Goal: Information Seeking & Learning: Learn about a topic

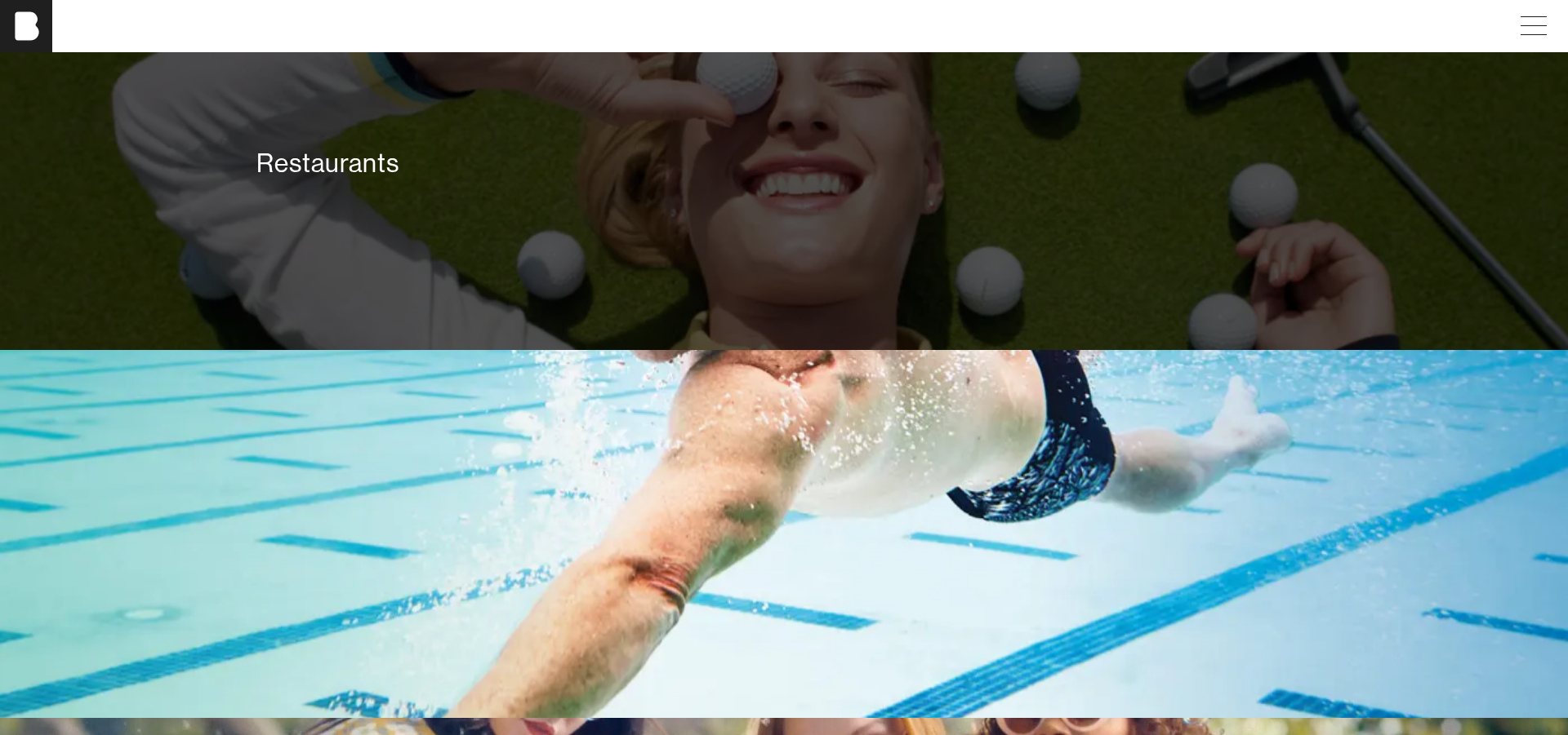
scroll to position [3069, 0]
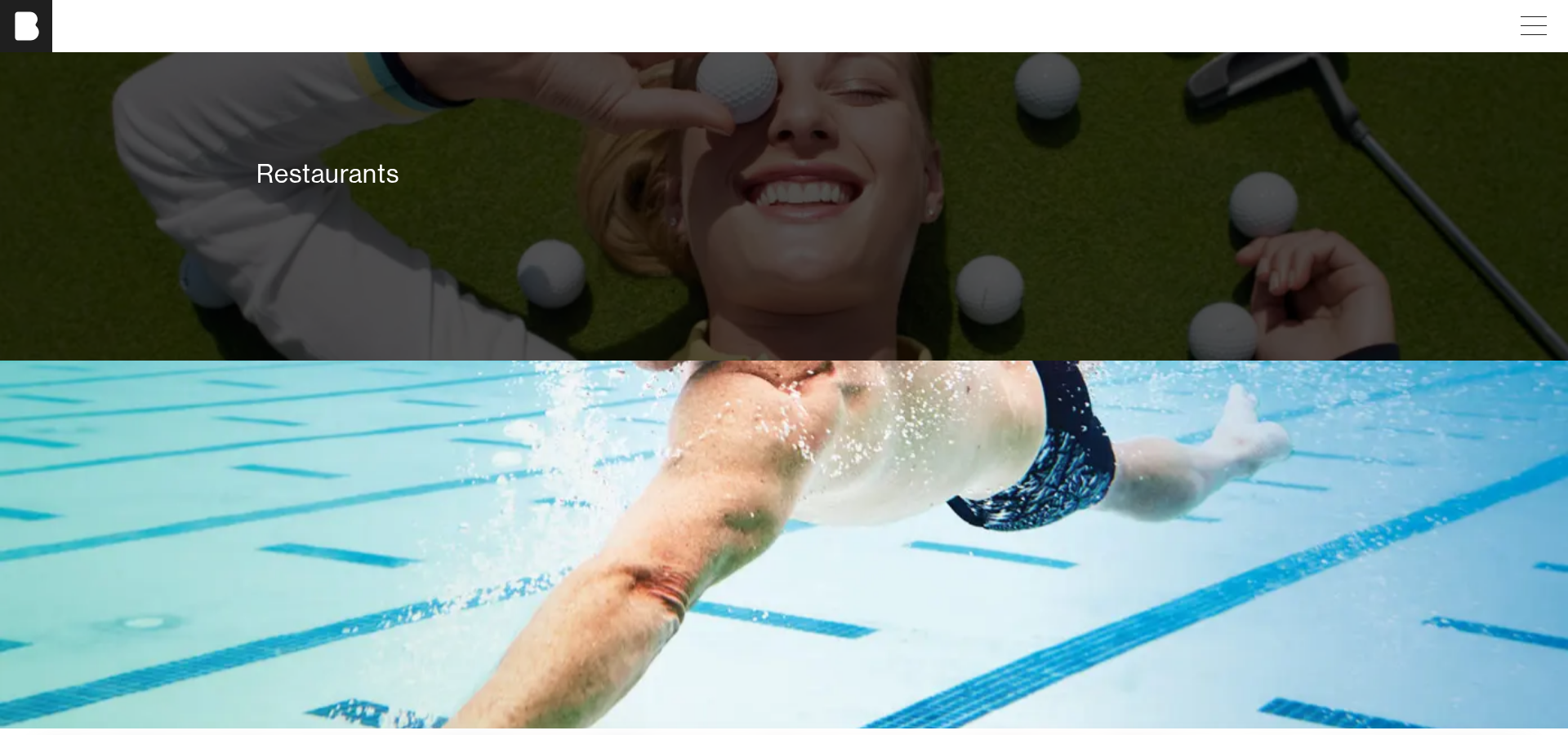
click at [733, 195] on div "Restaurants" at bounding box center [784, 177] width 1078 height 118
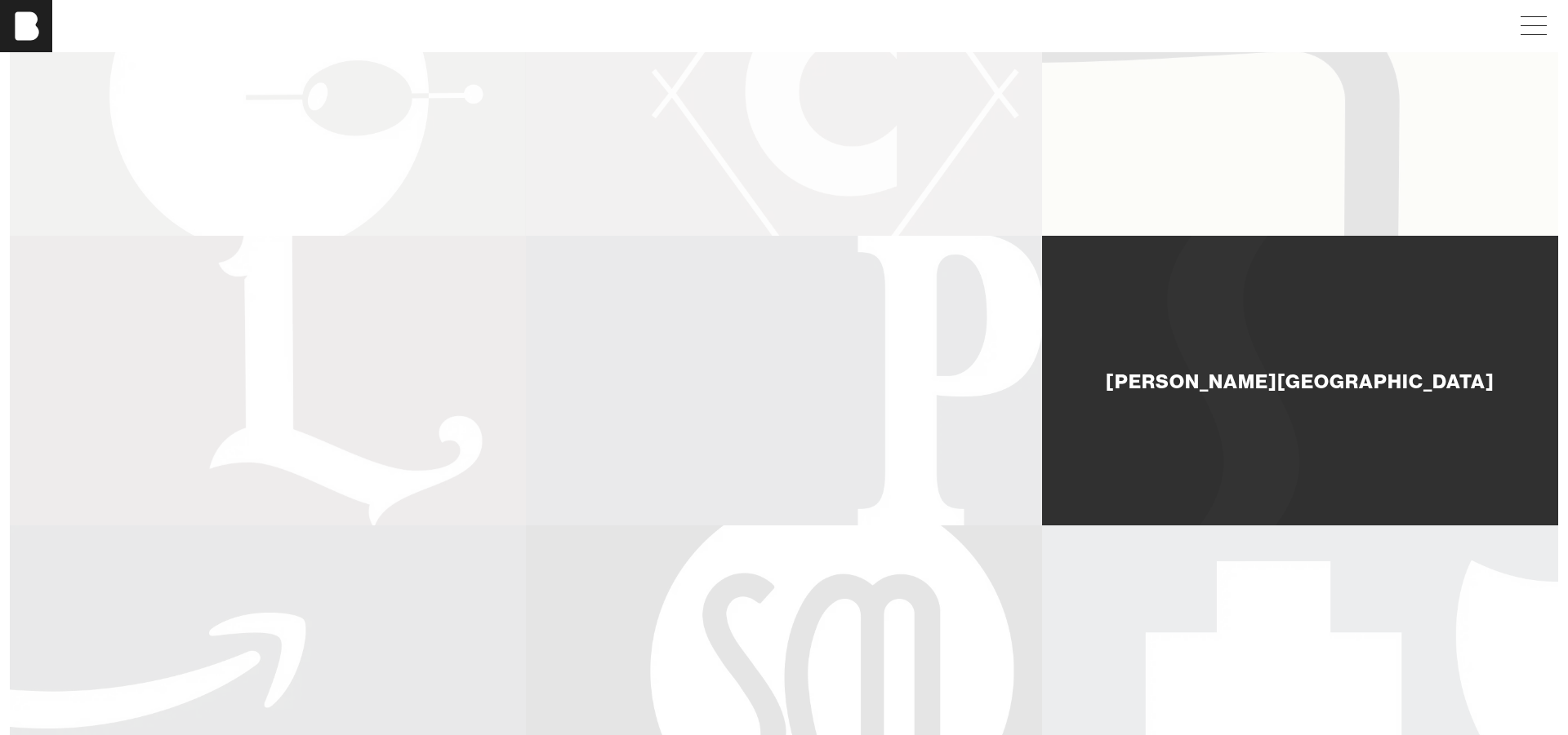
scroll to position [616, 0]
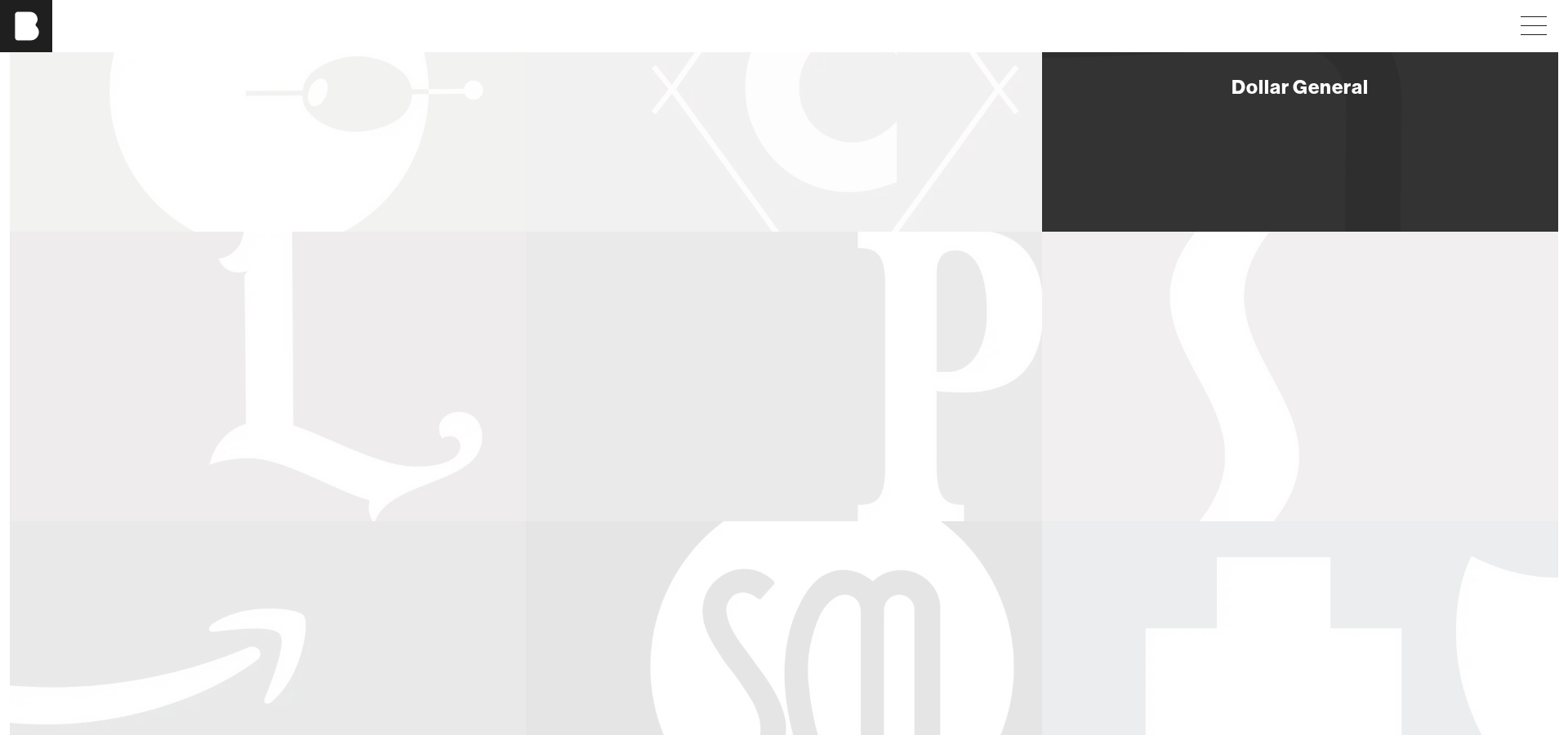
click at [1278, 198] on div "Dollar General" at bounding box center [1300, 87] width 516 height 290
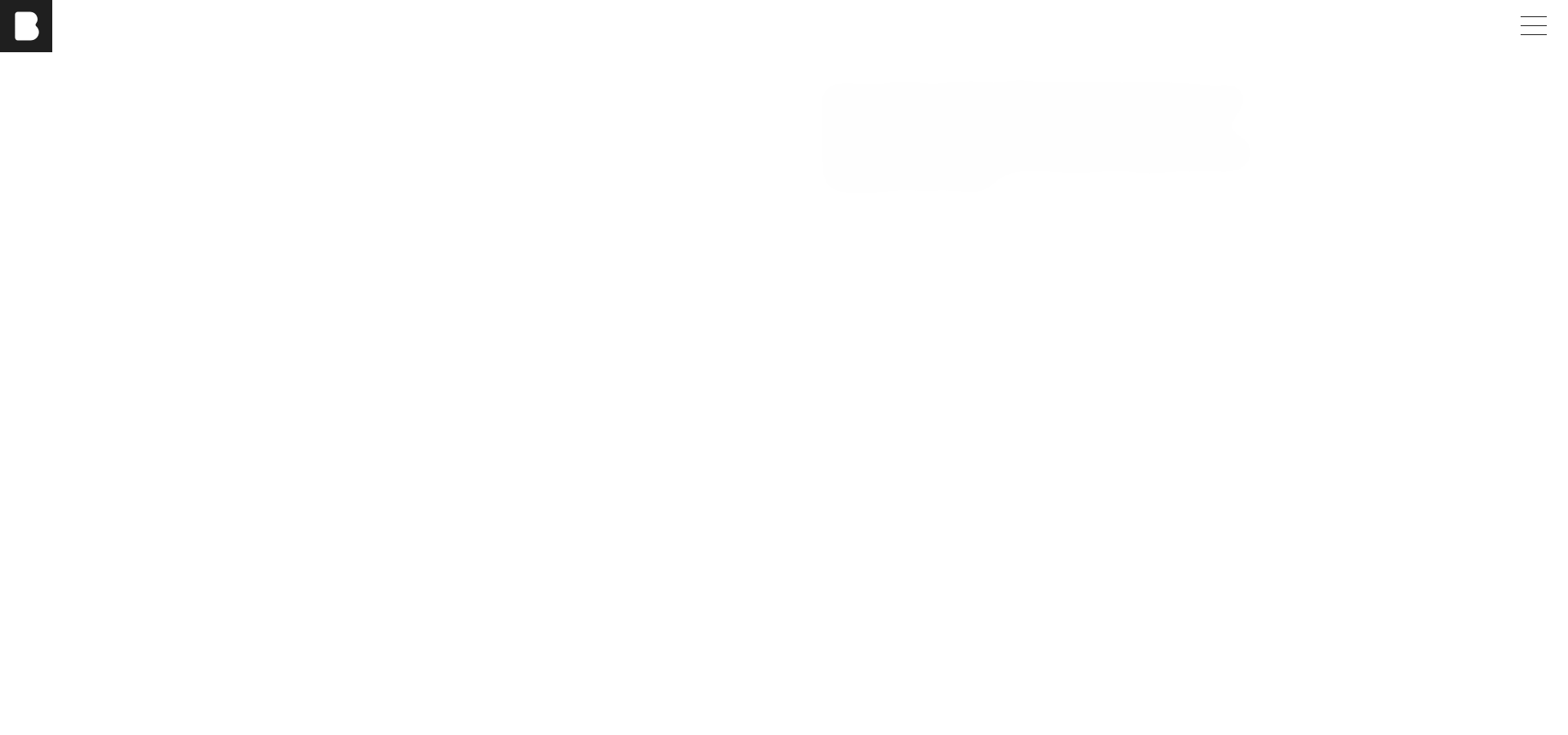
scroll to position [1833, 0]
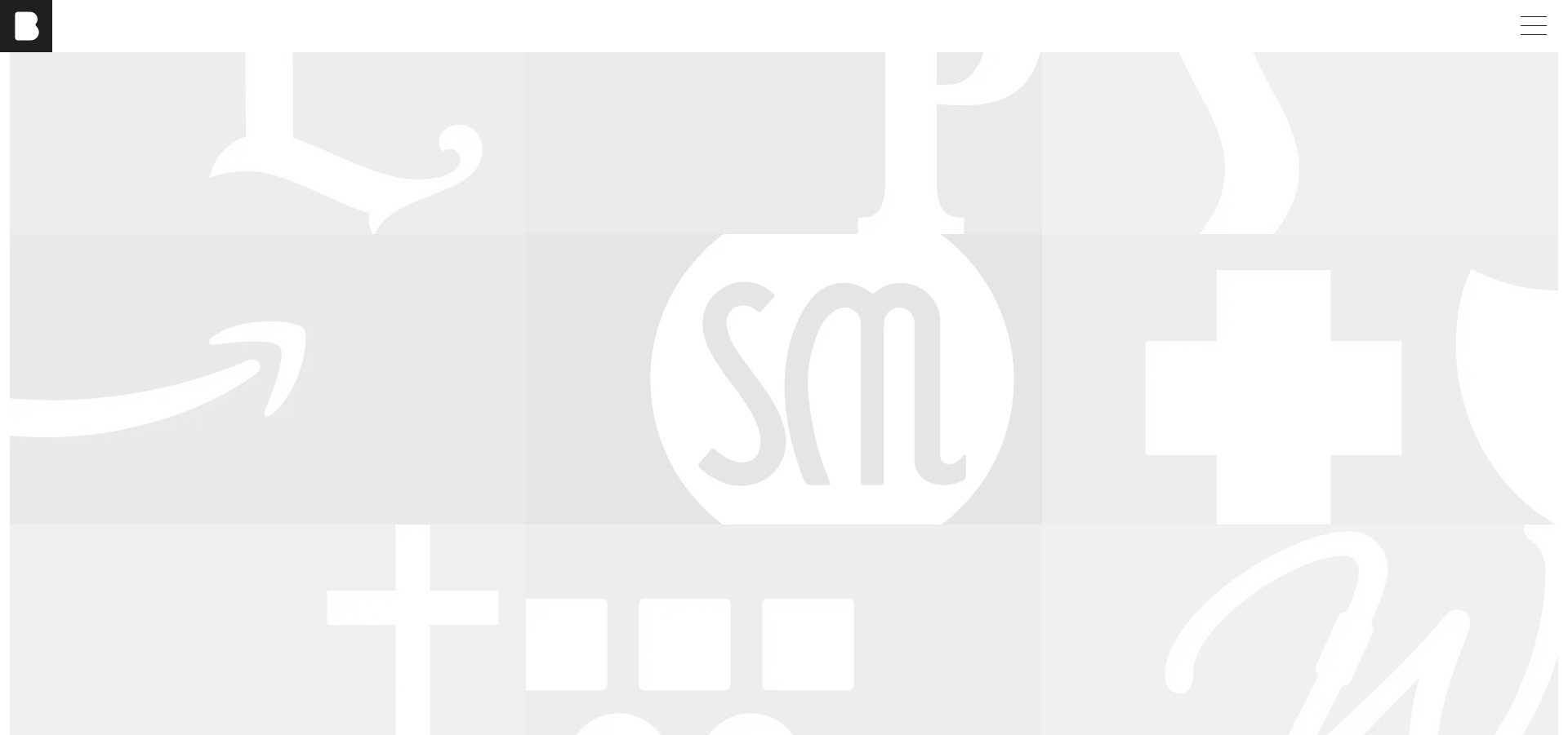
scroll to position [681, 0]
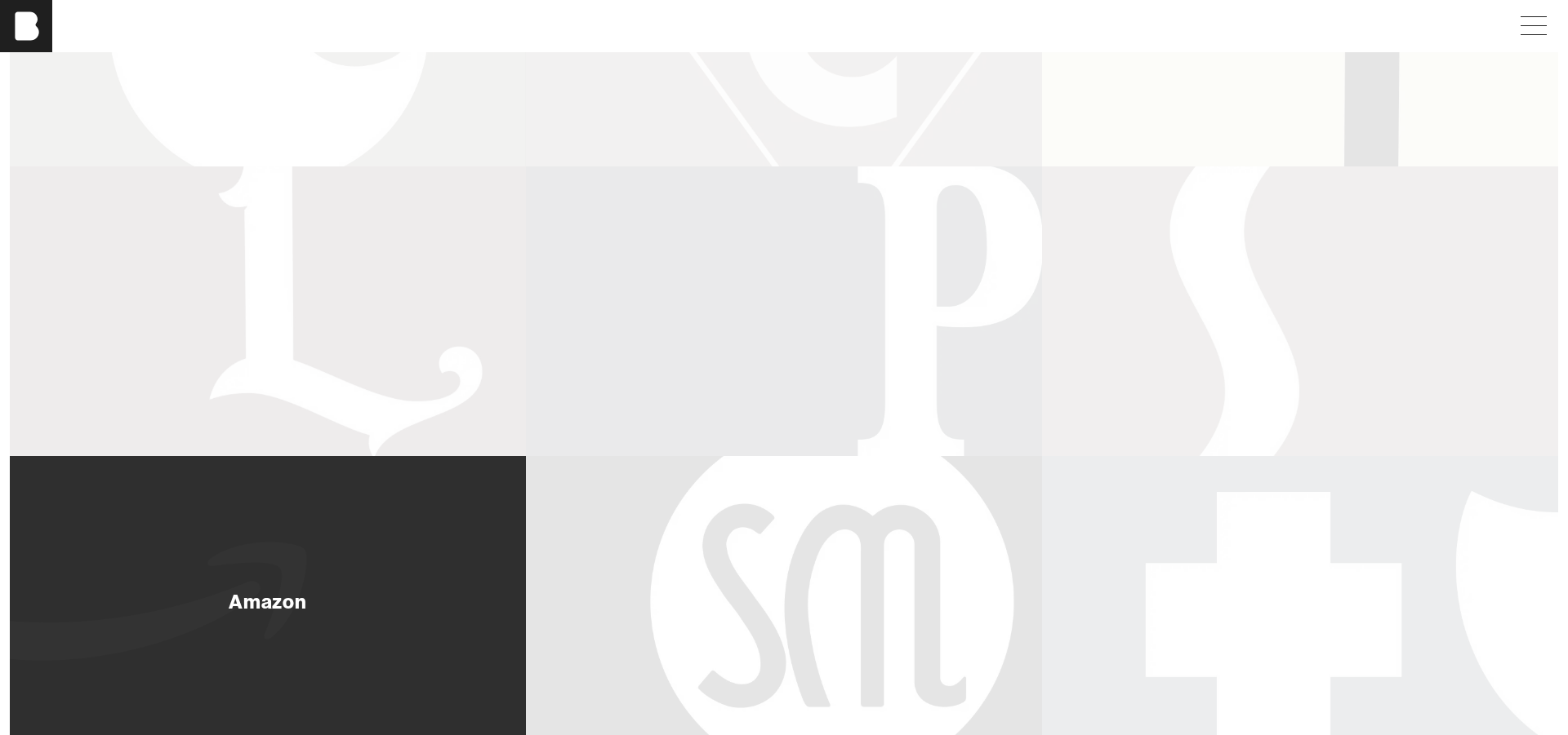
click at [338, 514] on div "Amazon" at bounding box center [268, 601] width 516 height 290
